Goal: Task Accomplishment & Management: Manage account settings

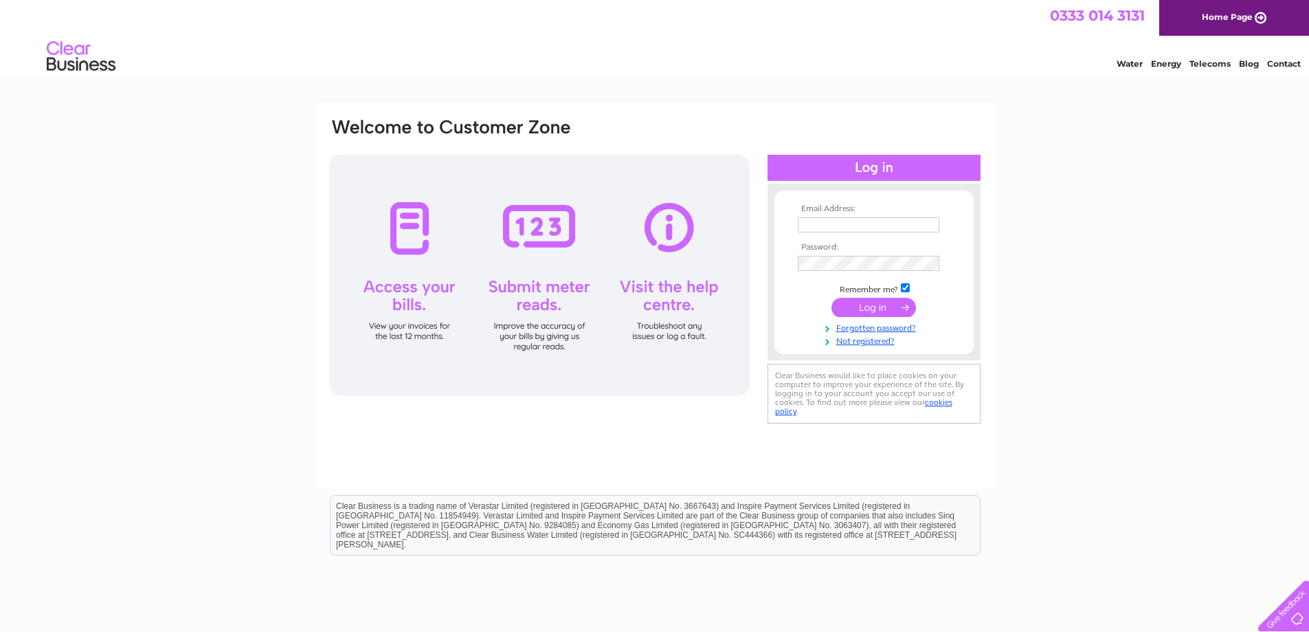
click at [867, 222] on input "text" at bounding box center [869, 224] width 142 height 15
type input "[EMAIL_ADDRESS][DOMAIN_NAME]"
click at [904, 287] on input "checkbox" at bounding box center [905, 287] width 9 height 9
checkbox input "false"
click at [876, 301] on input "submit" at bounding box center [874, 307] width 85 height 19
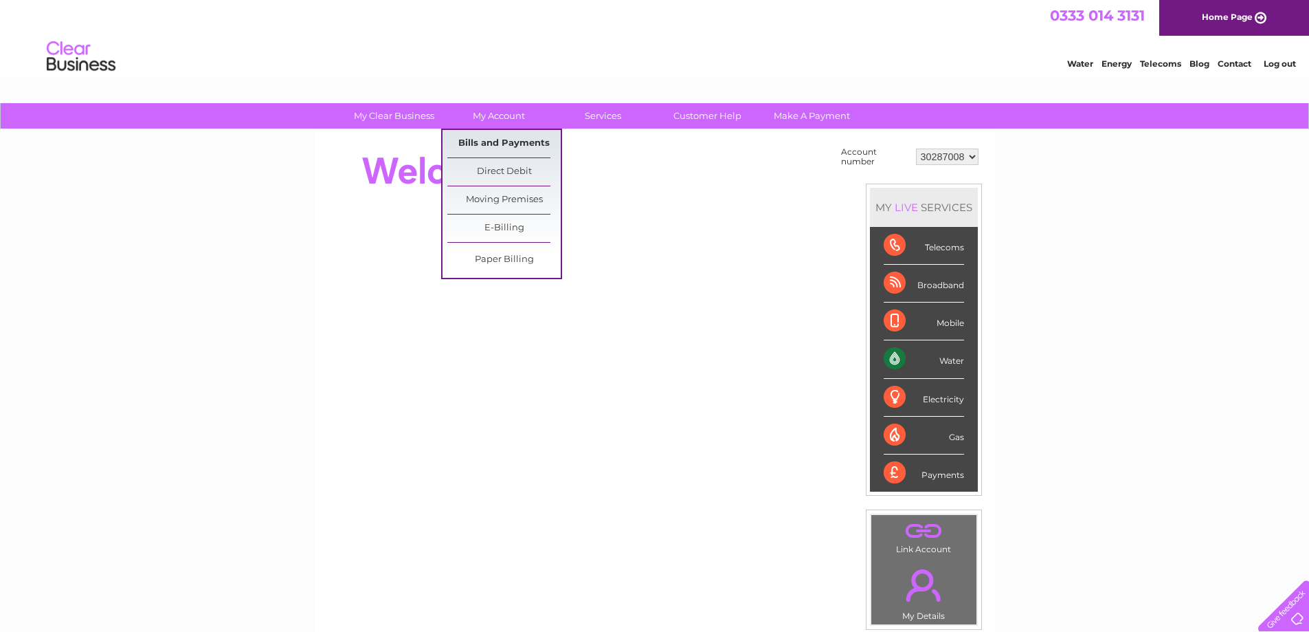
click at [513, 140] on link "Bills and Payments" at bounding box center [503, 143] width 113 height 27
click at [500, 137] on link "Bills and Payments" at bounding box center [503, 143] width 113 height 27
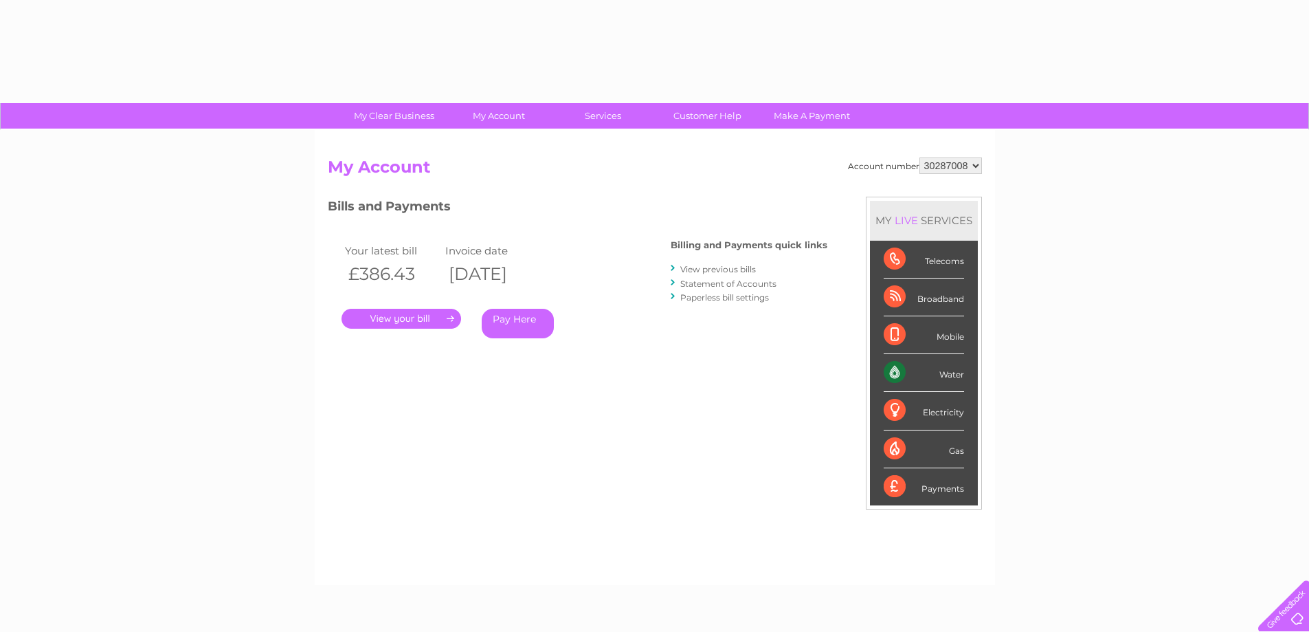
click at [370, 316] on link "." at bounding box center [402, 319] width 120 height 20
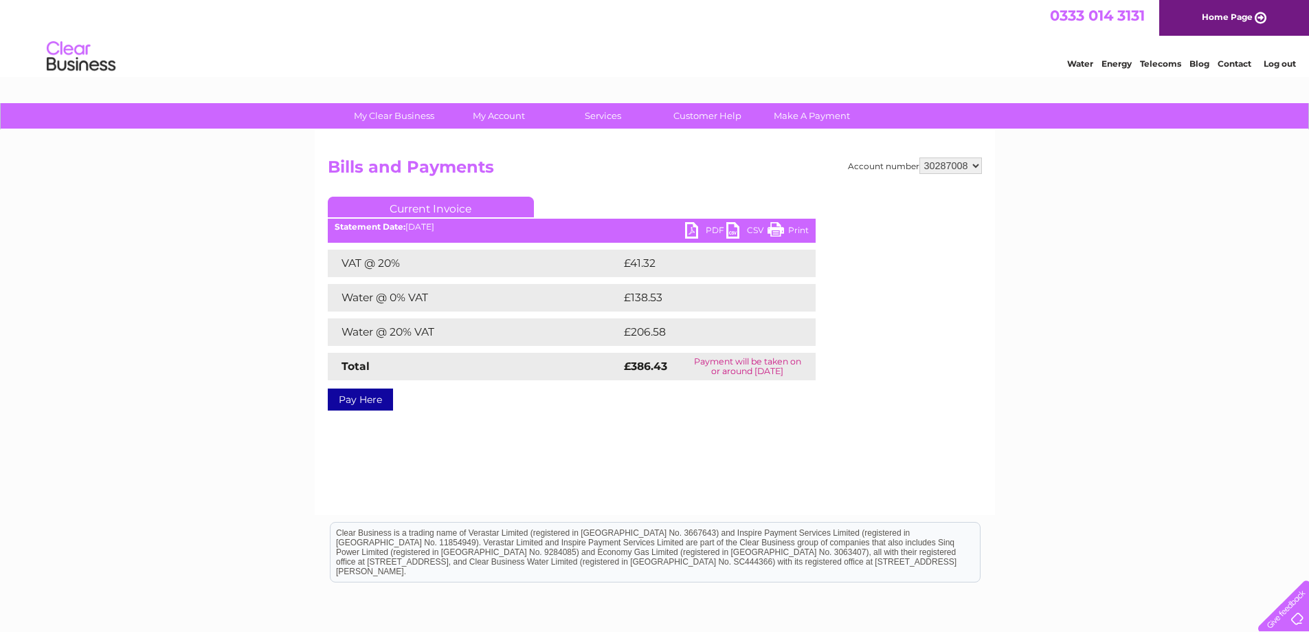
click at [709, 230] on link "PDF" at bounding box center [705, 232] width 41 height 20
